Goal: Find specific page/section: Find specific page/section

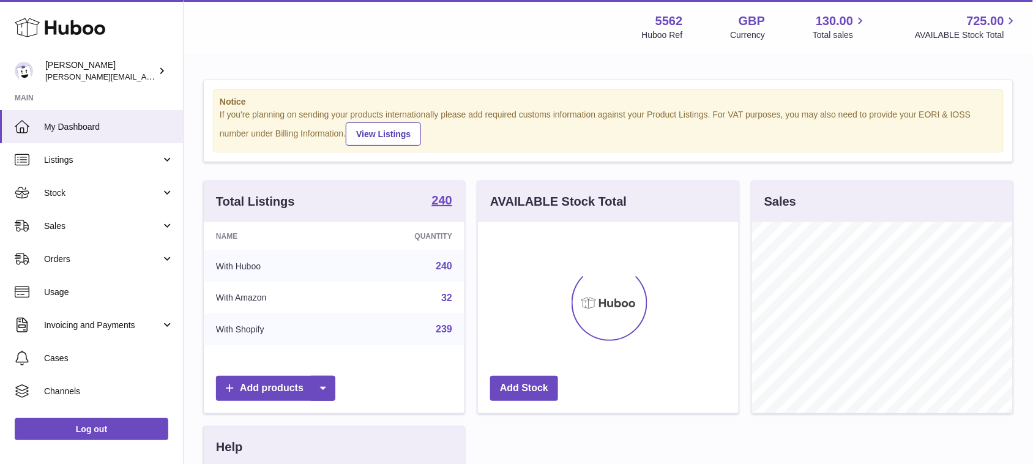
scroll to position [190, 260]
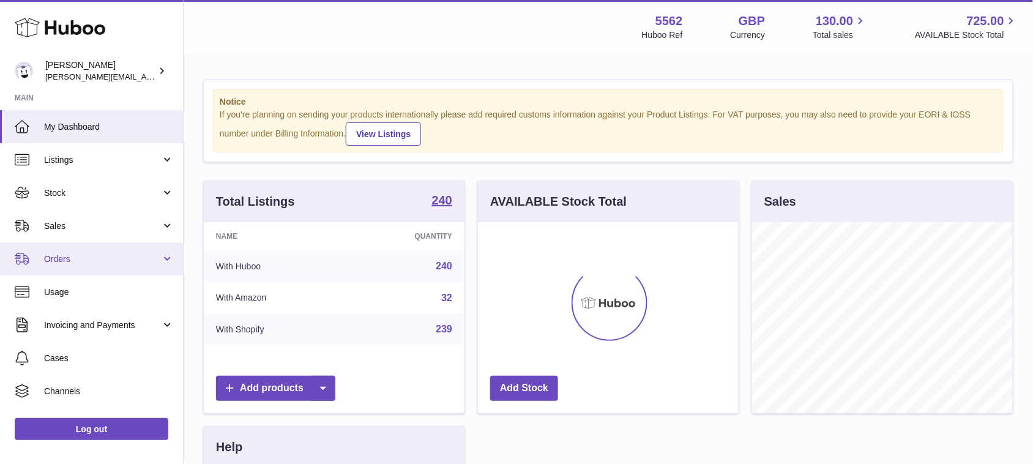
click at [105, 257] on span "Orders" at bounding box center [102, 259] width 117 height 12
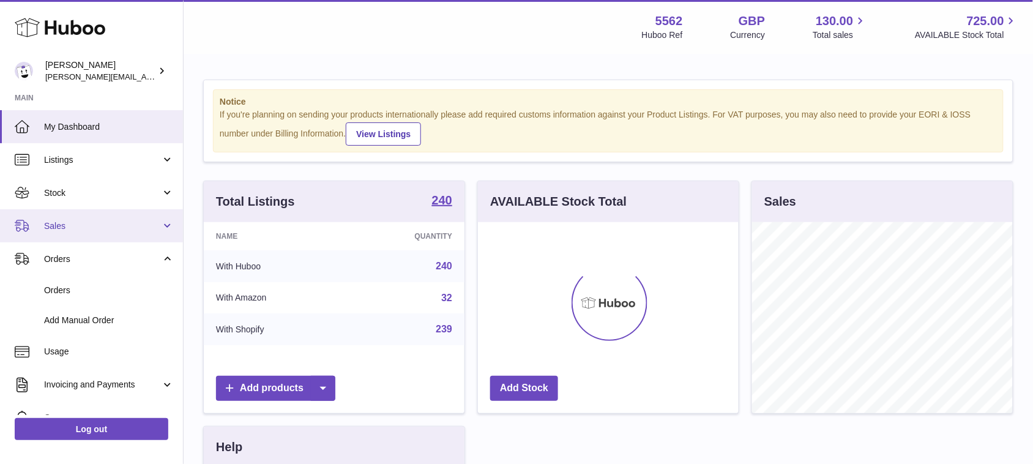
click at [89, 218] on link "Sales" at bounding box center [91, 225] width 183 height 33
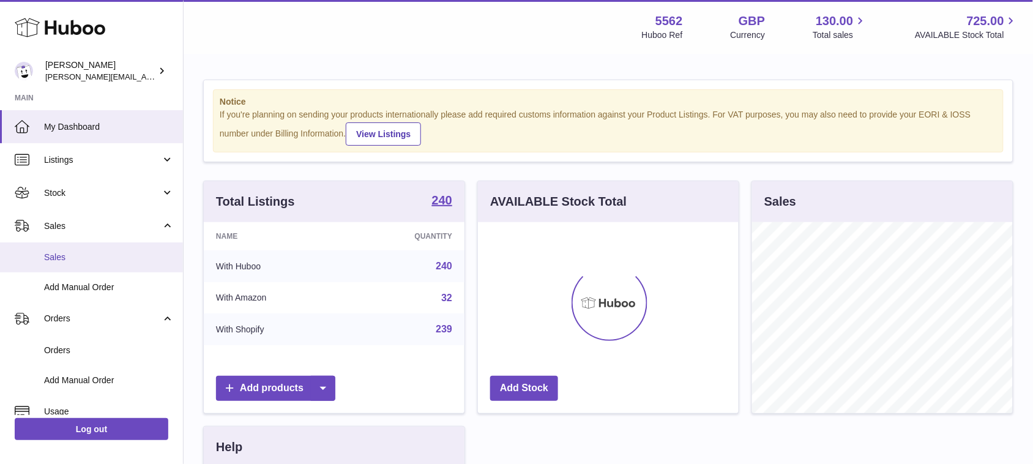
click at [81, 258] on span "Sales" at bounding box center [109, 258] width 130 height 12
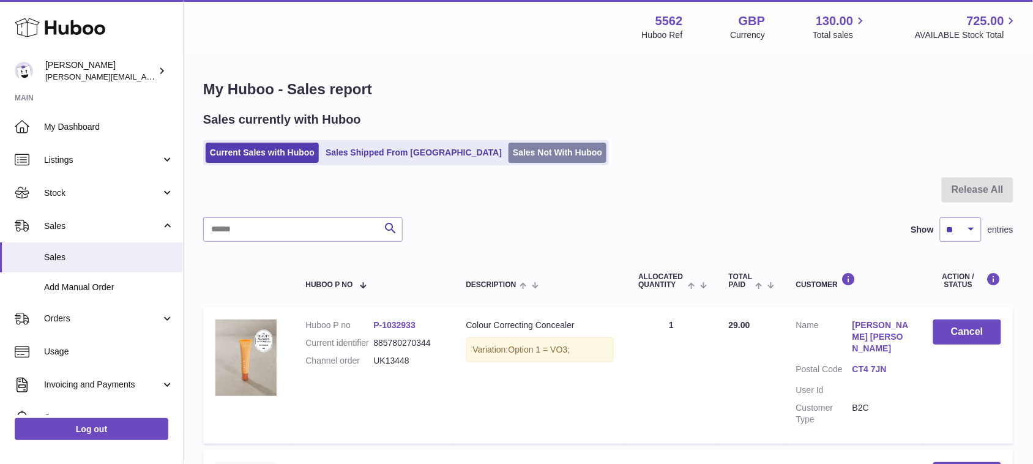
click at [519, 157] on link "Sales Not With Huboo" at bounding box center [558, 153] width 98 height 20
